Goal: Task Accomplishment & Management: Complete application form

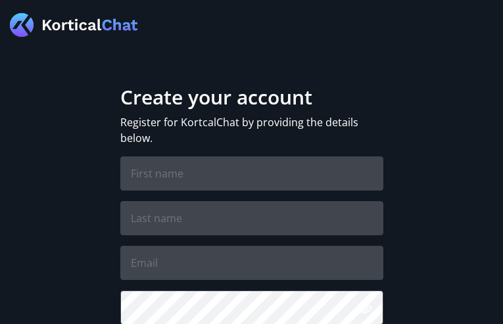
type input "uBJVdrBEqWwRDJK"
type input "qxEMCGmzPsNp"
type input "uyunajuyi941@gmail.com"
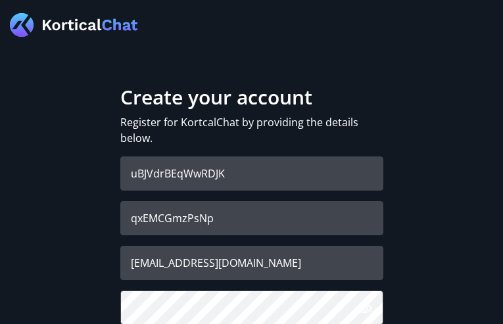
checkbox input "true"
checkbox input "false"
